Goal: Transaction & Acquisition: Purchase product/service

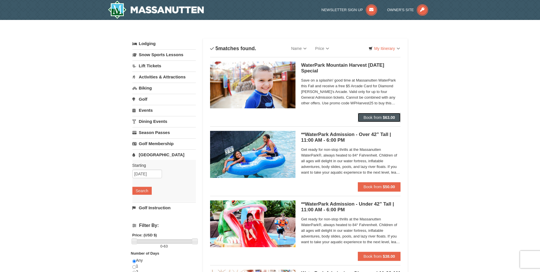
click at [378, 118] on span "Book from" at bounding box center [373, 117] width 18 height 5
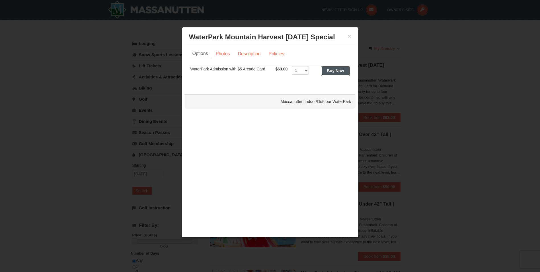
click at [340, 68] on strong "Buy Now" at bounding box center [335, 70] width 17 height 5
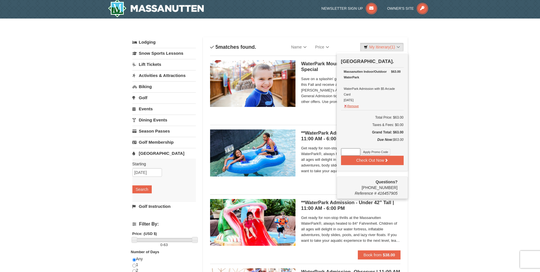
scroll to position [2, 0]
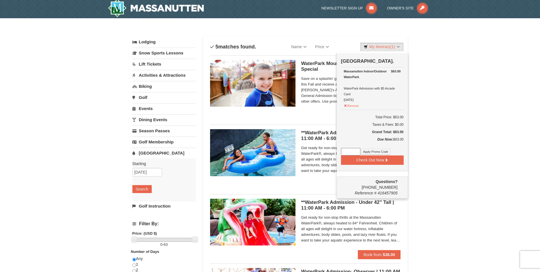
click at [348, 152] on input at bounding box center [350, 151] width 19 height 7
click at [322, 102] on span "Save on a splashin' good time at Massanutten WaterPark this Fall and receive a …" at bounding box center [351, 90] width 100 height 28
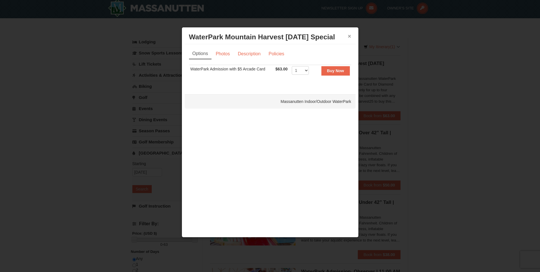
click at [350, 35] on button "×" at bounding box center [349, 36] width 3 height 6
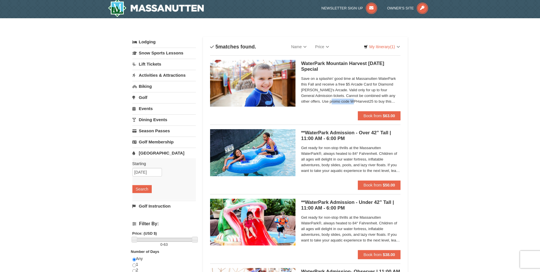
drag, startPoint x: 323, startPoint y: 101, endPoint x: 345, endPoint y: 102, distance: 21.7
click at [345, 102] on span "Save on a splashin' good time at Massanutten WaterPark this Fall and receive a …" at bounding box center [351, 90] width 100 height 28
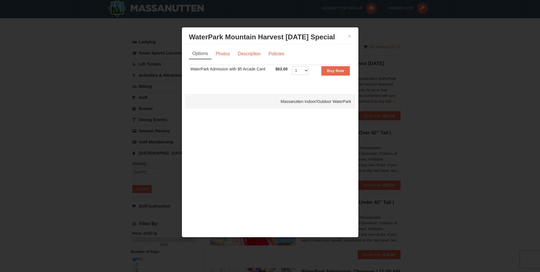
drag, startPoint x: 345, startPoint y: 102, endPoint x: 340, endPoint y: 101, distance: 4.7
drag, startPoint x: 340, startPoint y: 101, endPoint x: 351, endPoint y: 36, distance: 65.6
click at [351, 36] on button "×" at bounding box center [349, 36] width 3 height 6
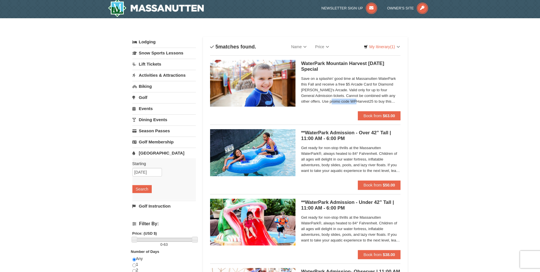
drag, startPoint x: 322, startPoint y: 101, endPoint x: 346, endPoint y: 101, distance: 23.9
click at [346, 101] on span "Save on a splashin' good time at Massanutten WaterPark this Fall and receive a …" at bounding box center [351, 90] width 100 height 28
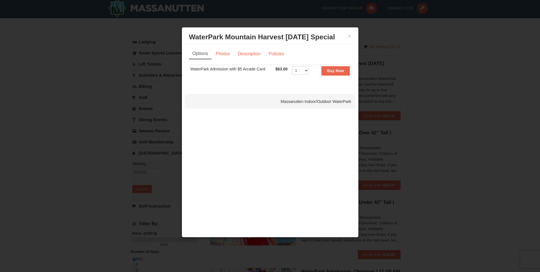
drag, startPoint x: 346, startPoint y: 101, endPoint x: 348, endPoint y: 40, distance: 61.0
click at [347, 35] on h3 "WaterPark Mountain Harvest Sunday Special Massanutten Indoor/Outdoor WaterPark" at bounding box center [270, 37] width 162 height 9
click at [350, 38] on button "×" at bounding box center [349, 36] width 3 height 6
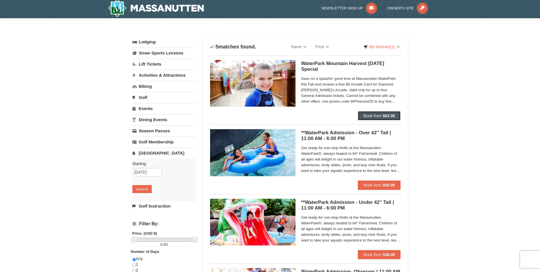
click at [376, 115] on span "Book from" at bounding box center [373, 115] width 18 height 5
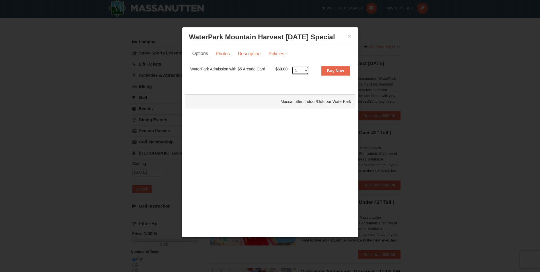
click at [302, 68] on select "1 2 3 4 5 6 7 8 9 10 11 12 13 14 15 16 17 18 19 20 21 22" at bounding box center [300, 70] width 17 height 9
select select "4"
click at [292, 66] on select "1 2 3 4 5 6 7 8 9 10 11 12 13 14 15 16 17 18 19 20 21 22" at bounding box center [300, 70] width 17 height 9
click at [326, 72] on button "Buy Now" at bounding box center [336, 70] width 28 height 9
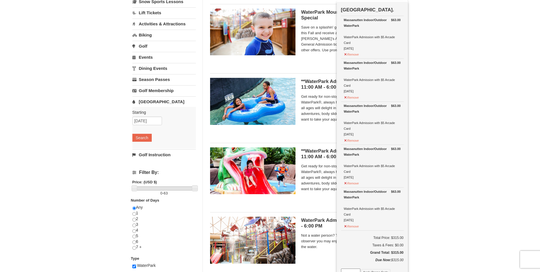
scroll to position [59, 0]
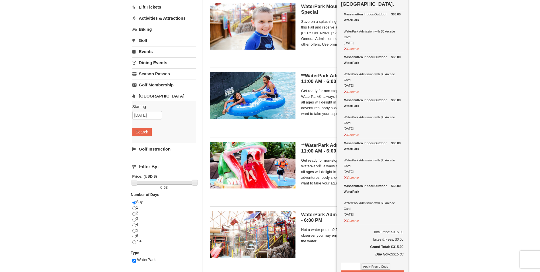
click at [355, 266] on input at bounding box center [350, 266] width 19 height 7
click at [371, 267] on button "Apply Promo Code" at bounding box center [375, 266] width 29 height 6
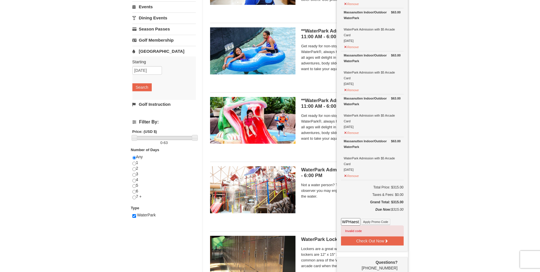
scroll to position [116, 0]
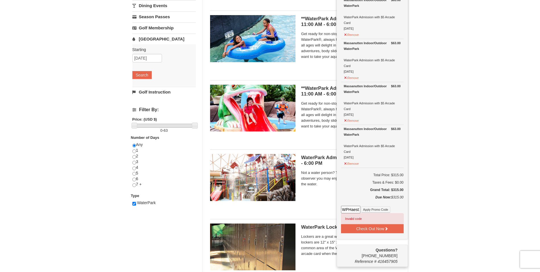
click at [325, 58] on span "Get ready for non-stop thrills at the Massanutten WaterPark®, always heated to …" at bounding box center [351, 45] width 100 height 28
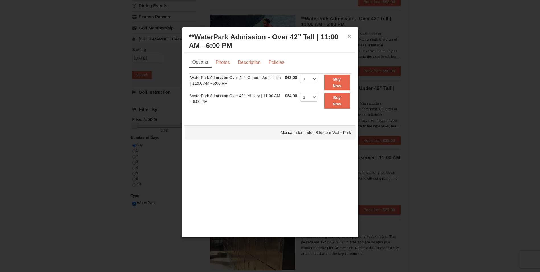
click at [348, 36] on button "×" at bounding box center [349, 36] width 3 height 6
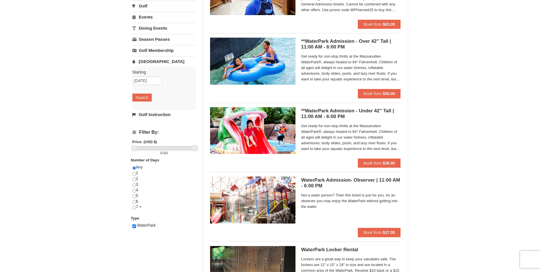
scroll to position [59, 0]
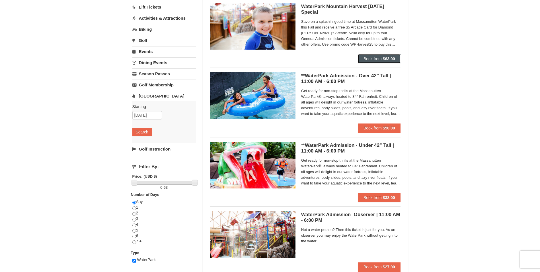
click at [383, 57] on button "Book from $63.00" at bounding box center [379, 58] width 43 height 9
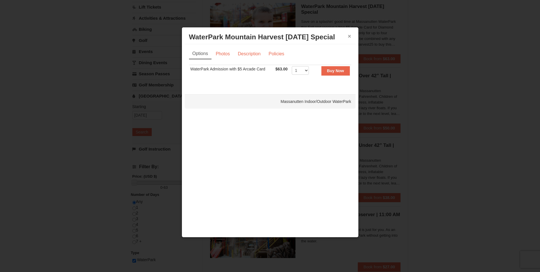
click at [351, 36] on button "×" at bounding box center [349, 36] width 3 height 6
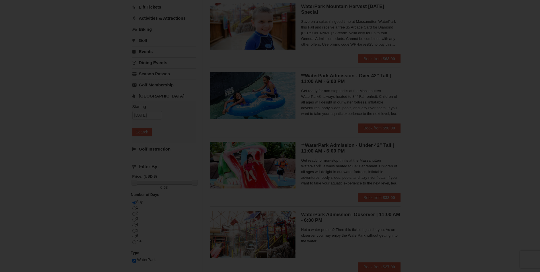
scroll to position [0, 0]
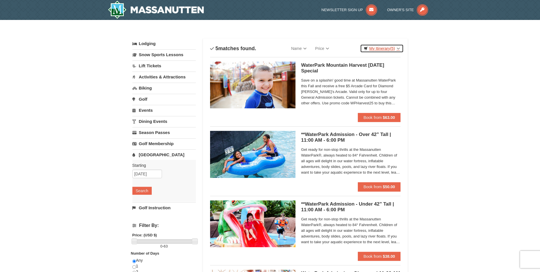
click at [377, 46] on link "My Itinerary (5)" at bounding box center [381, 48] width 43 height 9
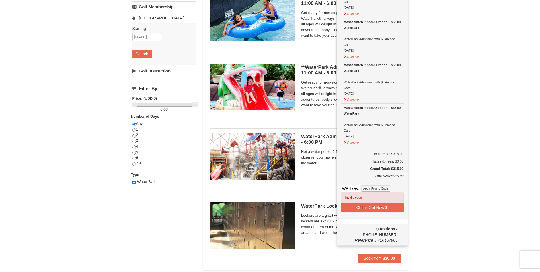
scroll to position [142, 0]
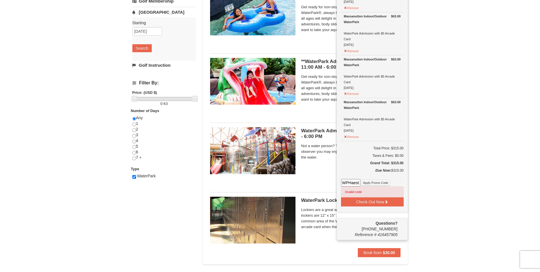
click at [359, 183] on input "WPHaest2025" at bounding box center [350, 182] width 19 height 7
type input "WPHarvest25"
click at [377, 183] on button "Apply Promo Code" at bounding box center [375, 182] width 29 height 6
